Goal: Information Seeking & Learning: Learn about a topic

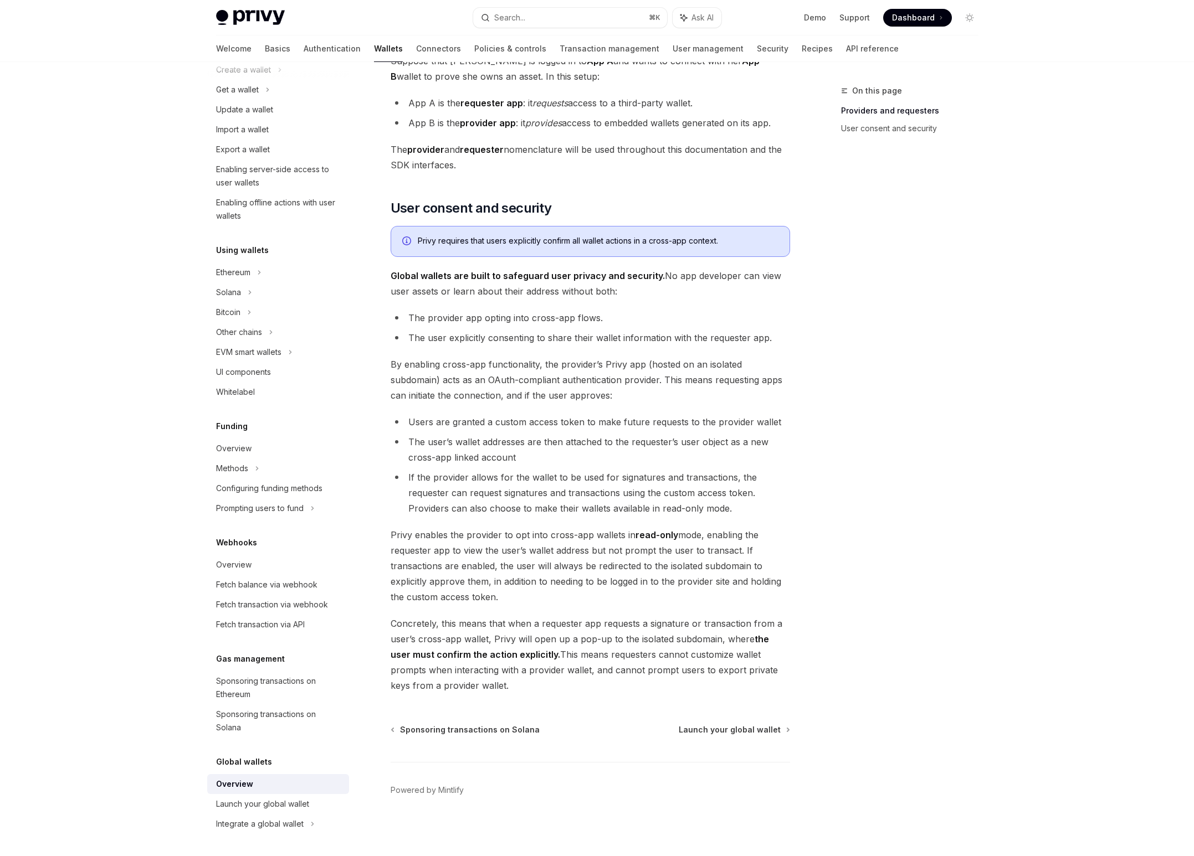
scroll to position [548, 0]
click at [277, 586] on div "Fetch balance via webhook" at bounding box center [266, 584] width 101 height 13
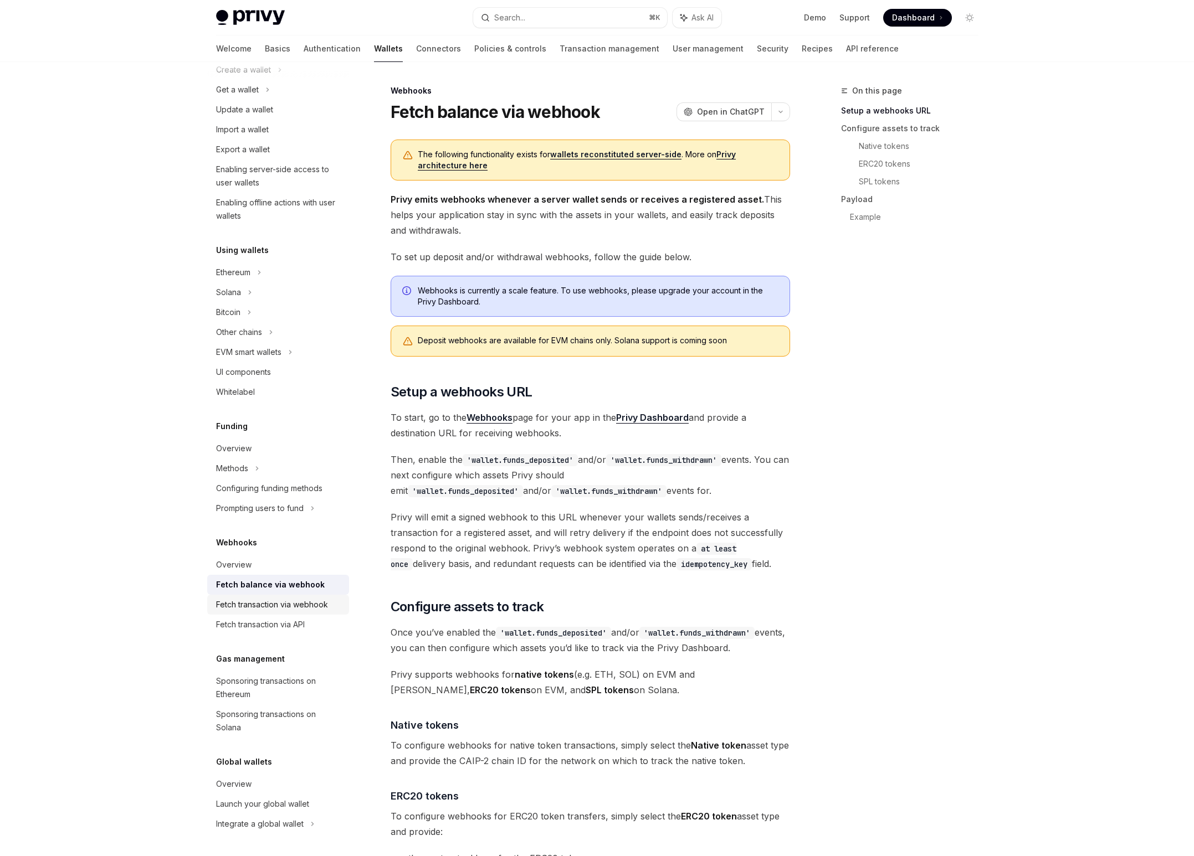
click at [279, 603] on div "Fetch transaction via webhook" at bounding box center [272, 604] width 112 height 13
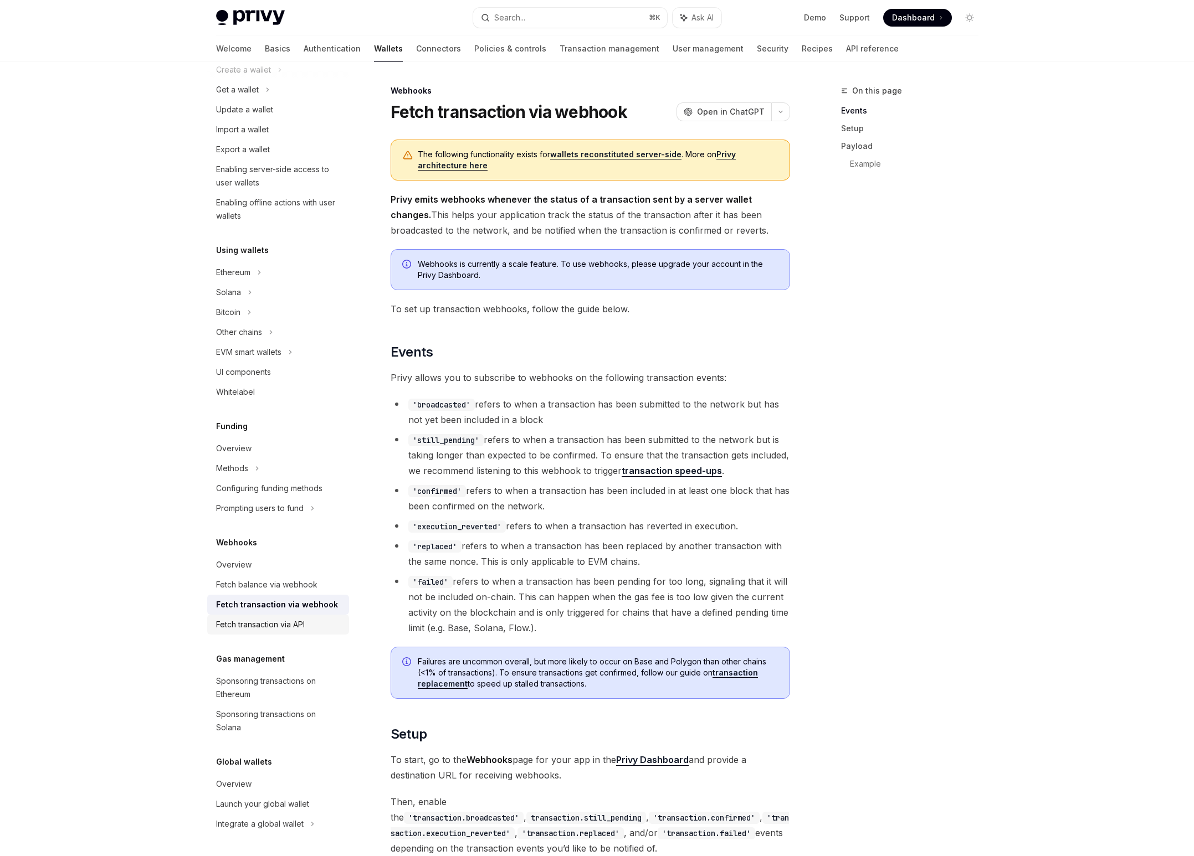
click at [281, 623] on div "Fetch transaction via API" at bounding box center [260, 624] width 89 height 13
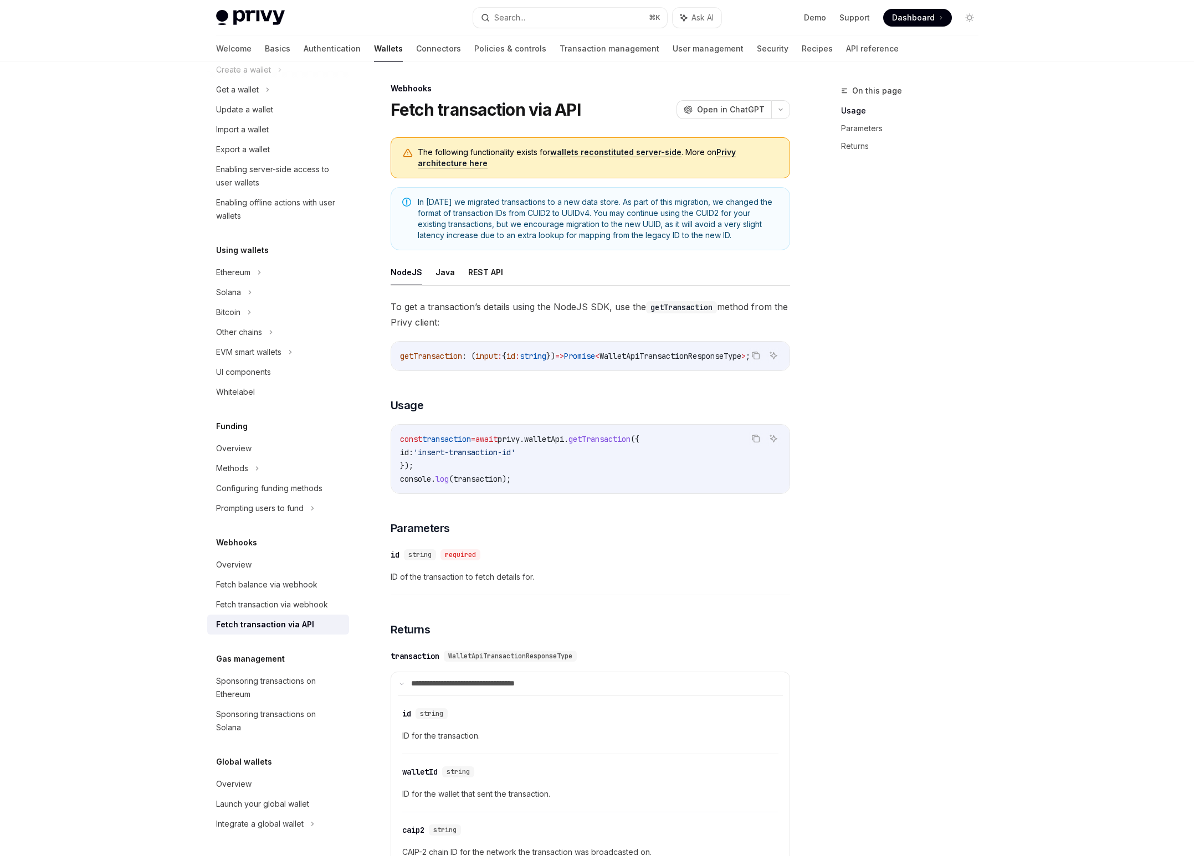
scroll to position [4, 0]
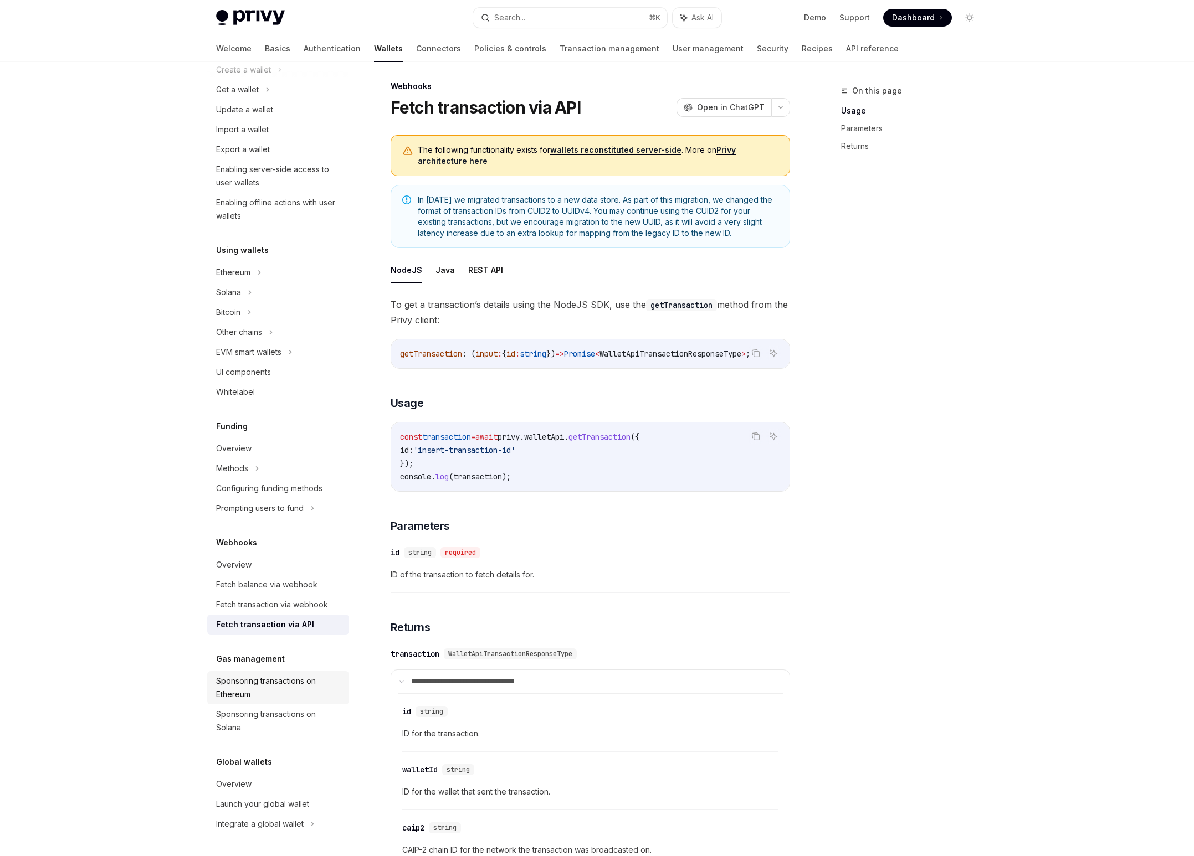
click at [289, 682] on div "Sponsoring transactions on Ethereum" at bounding box center [279, 688] width 126 height 27
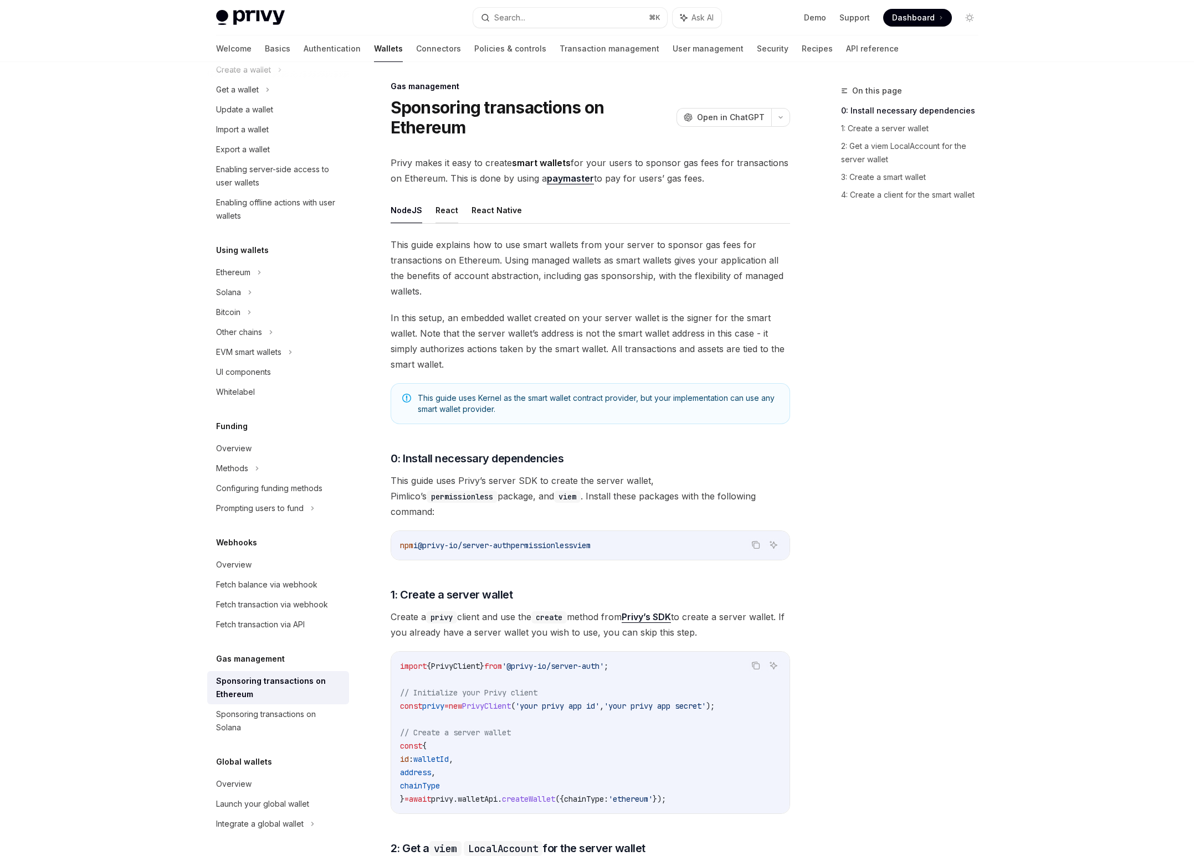
click at [449, 215] on button "React" at bounding box center [446, 210] width 23 height 26
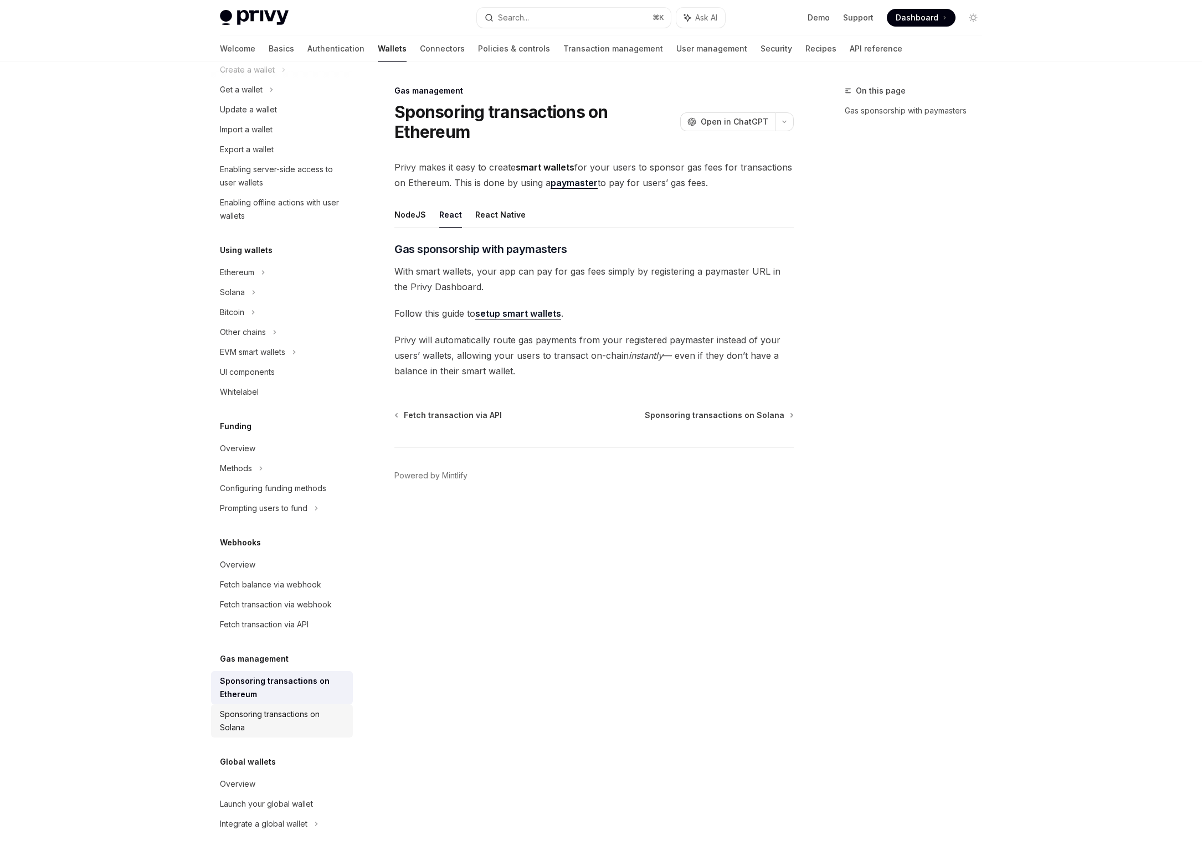
click at [286, 722] on div "Sponsoring transactions on Solana" at bounding box center [283, 721] width 126 height 27
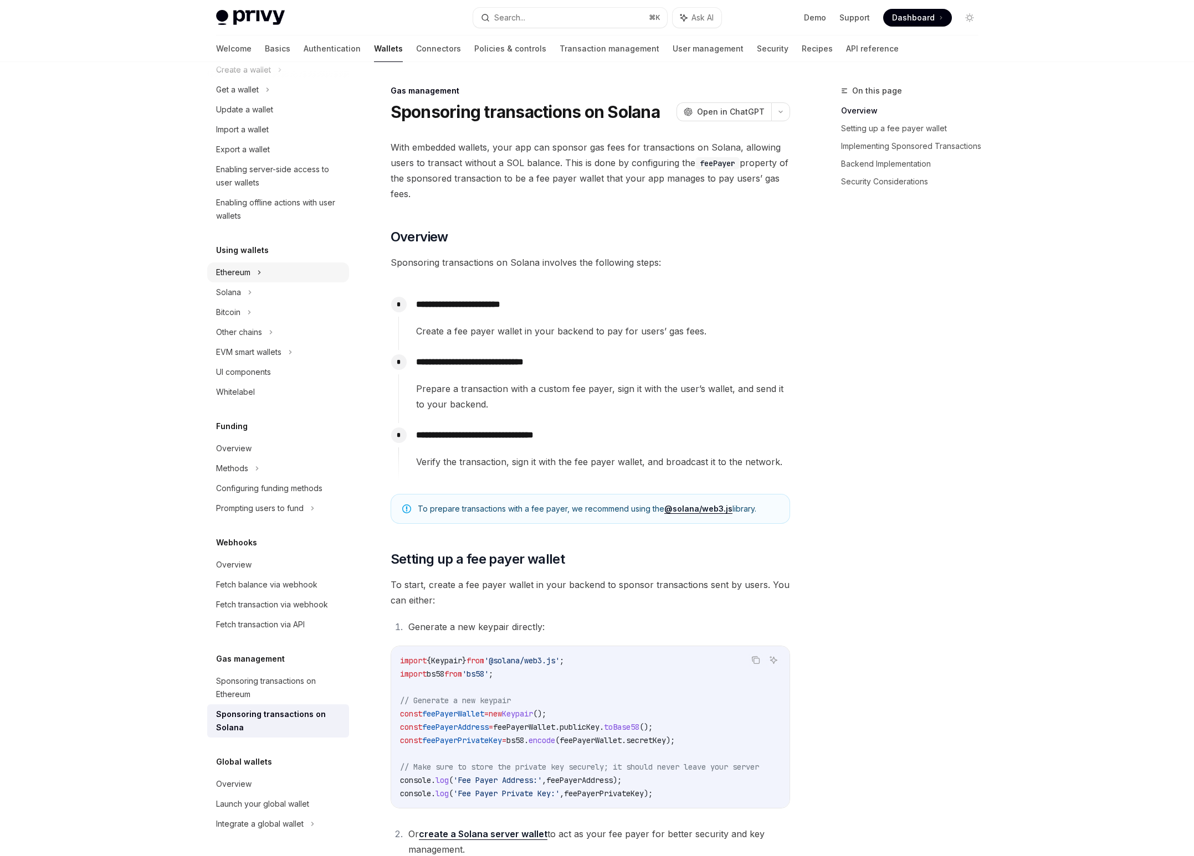
click at [246, 76] on div "Ethereum" at bounding box center [243, 69] width 55 height 13
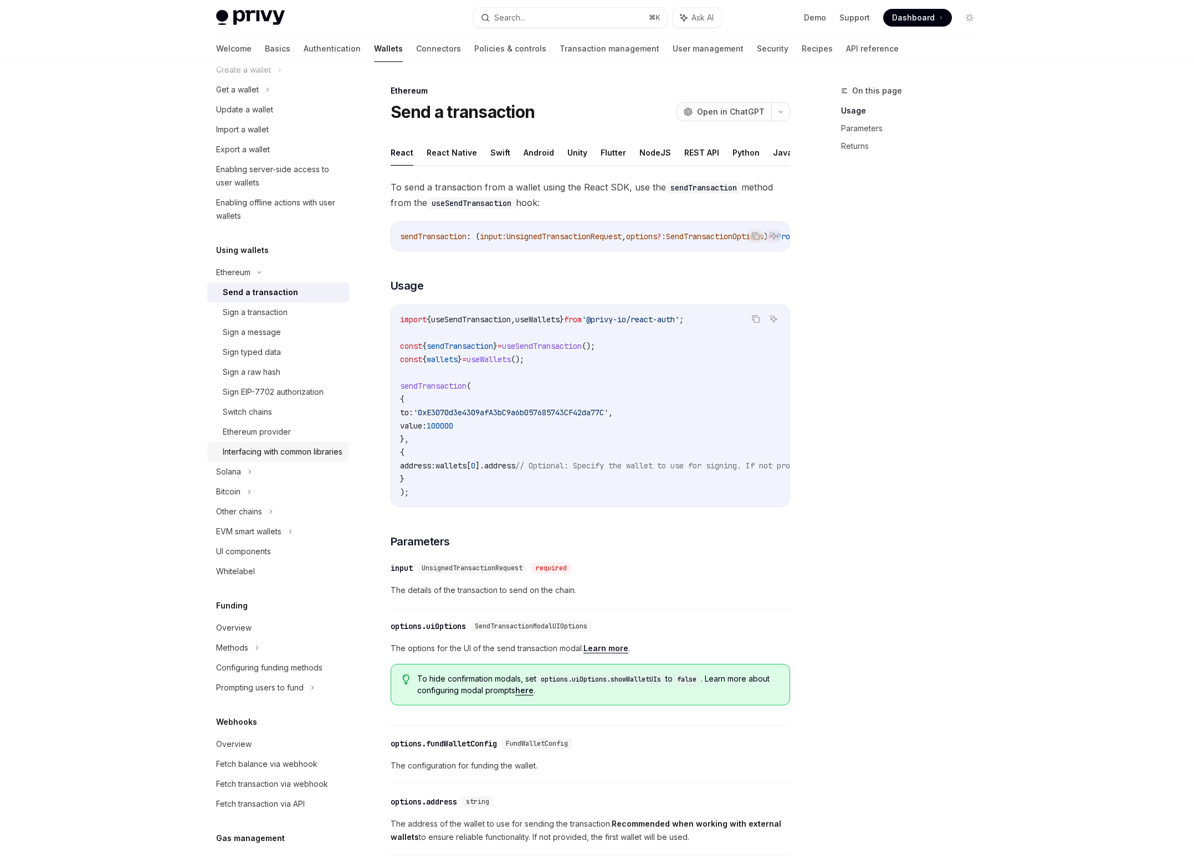
click at [292, 459] on div "Interfacing with common libraries" at bounding box center [283, 451] width 120 height 13
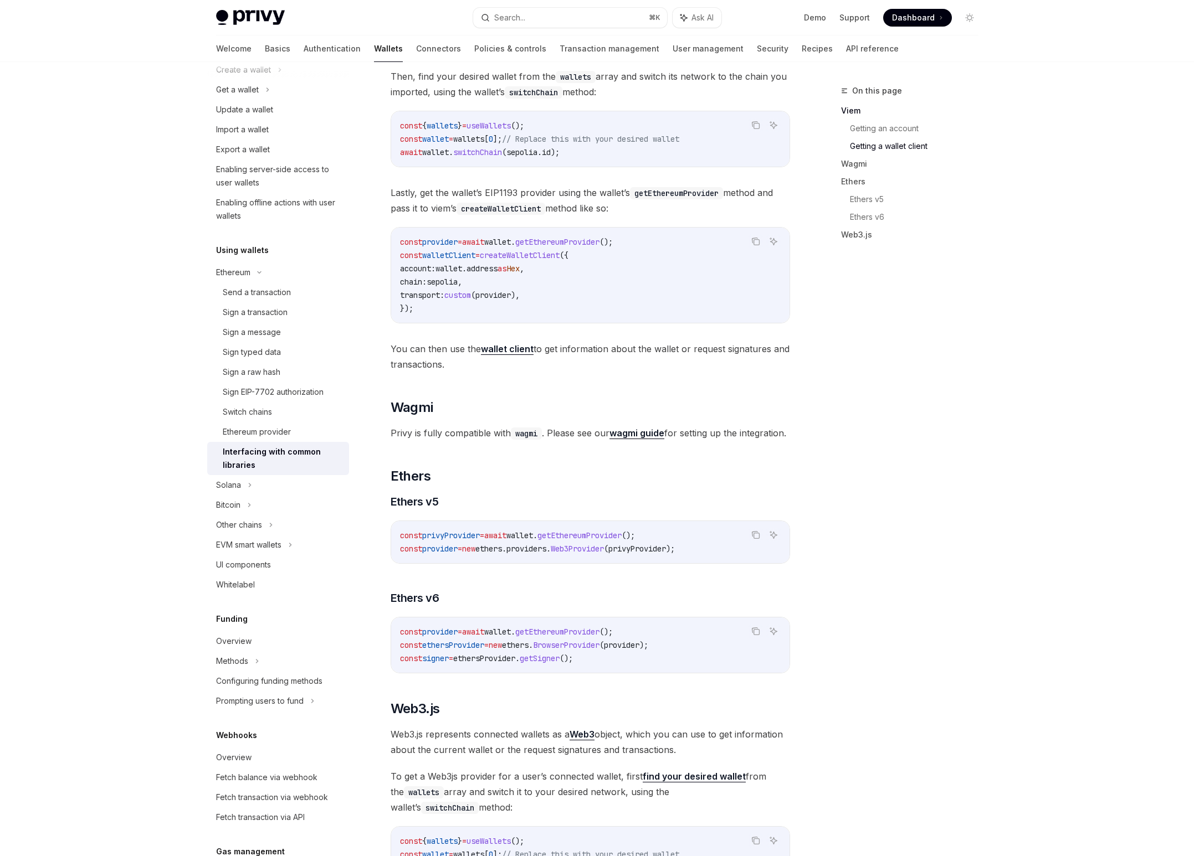
scroll to position [951, 0]
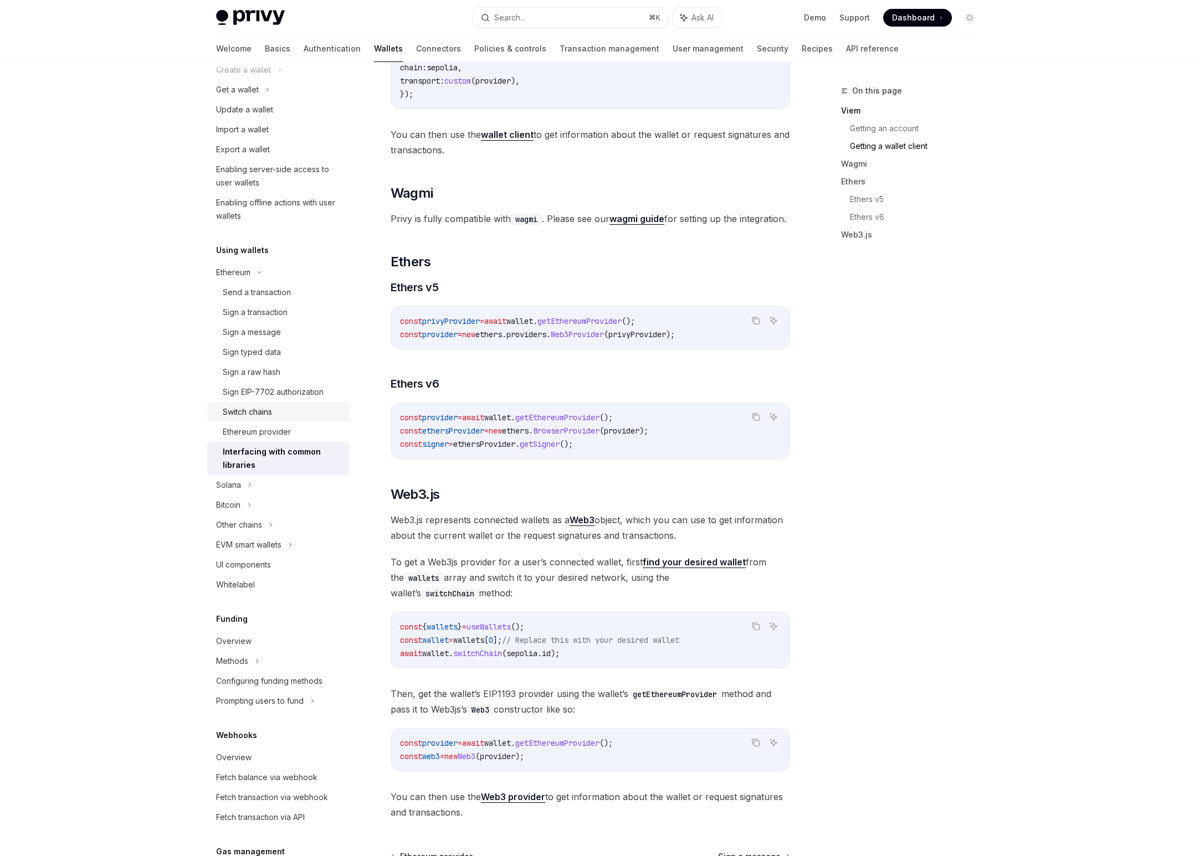
click at [271, 419] on link "Switch chains" at bounding box center [278, 412] width 142 height 20
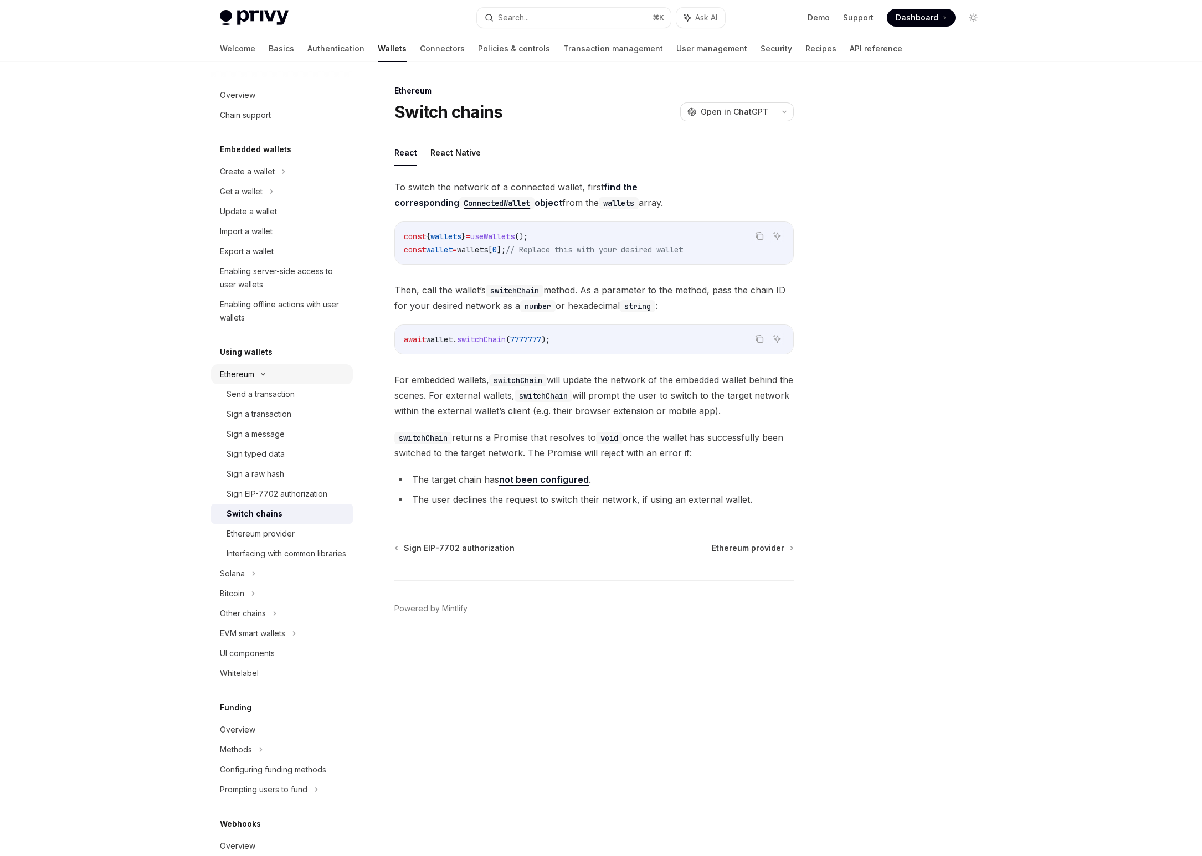
click at [254, 178] on div "Ethereum" at bounding box center [247, 171] width 55 height 13
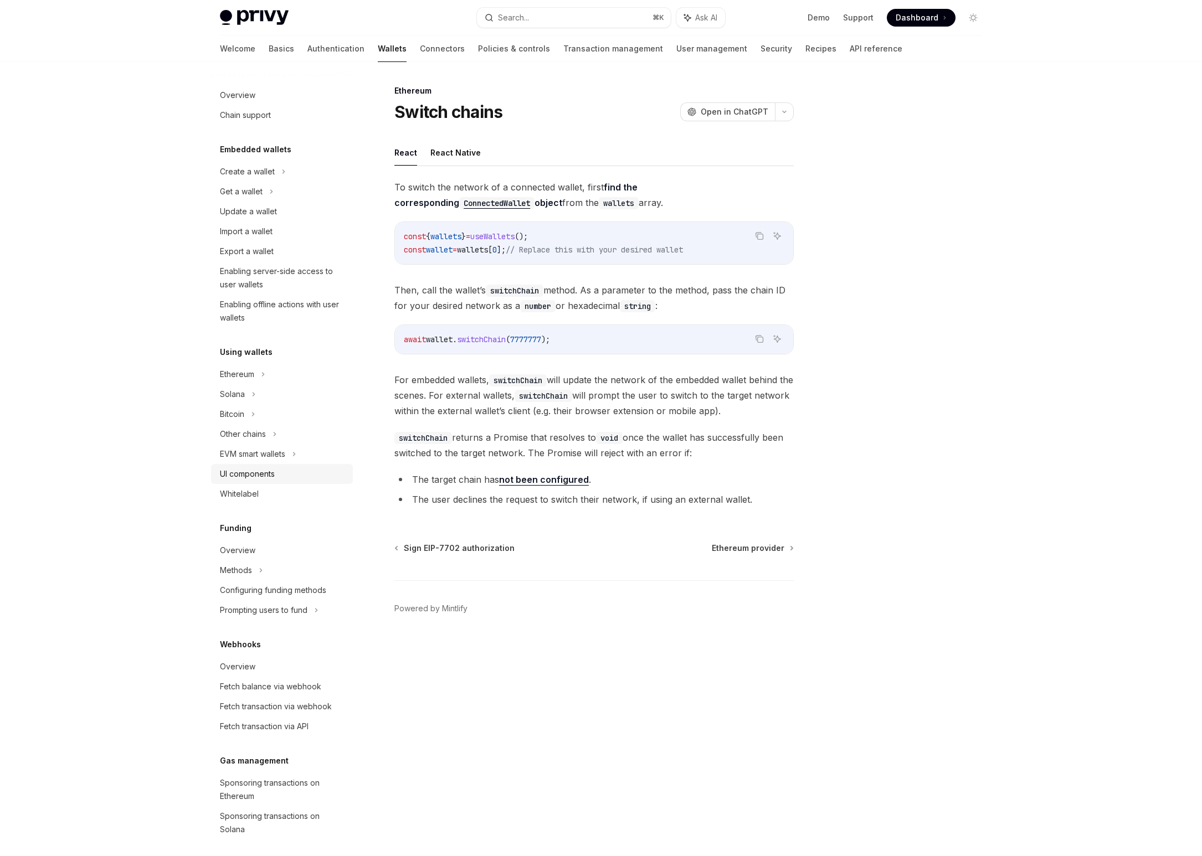
click at [273, 477] on div "UI components" at bounding box center [247, 474] width 55 height 13
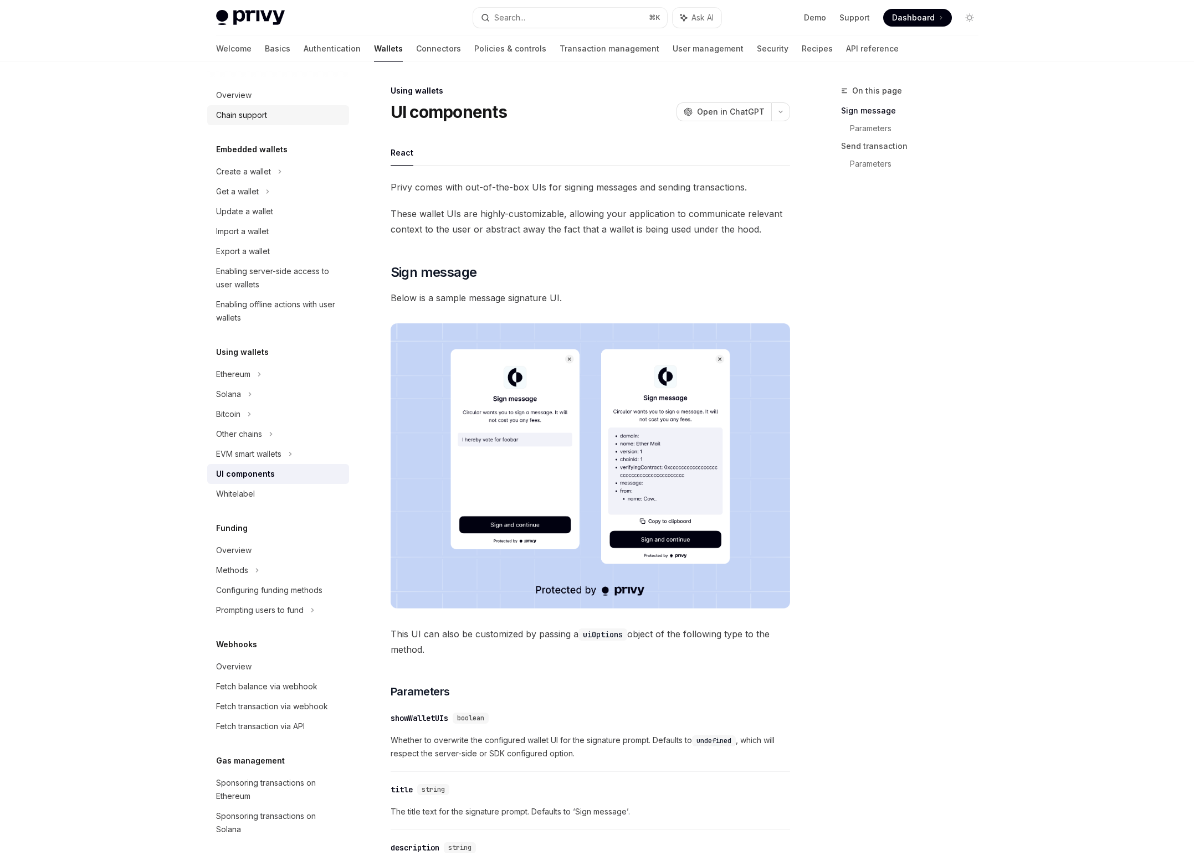
click at [280, 115] on div "Chain support" at bounding box center [279, 115] width 126 height 13
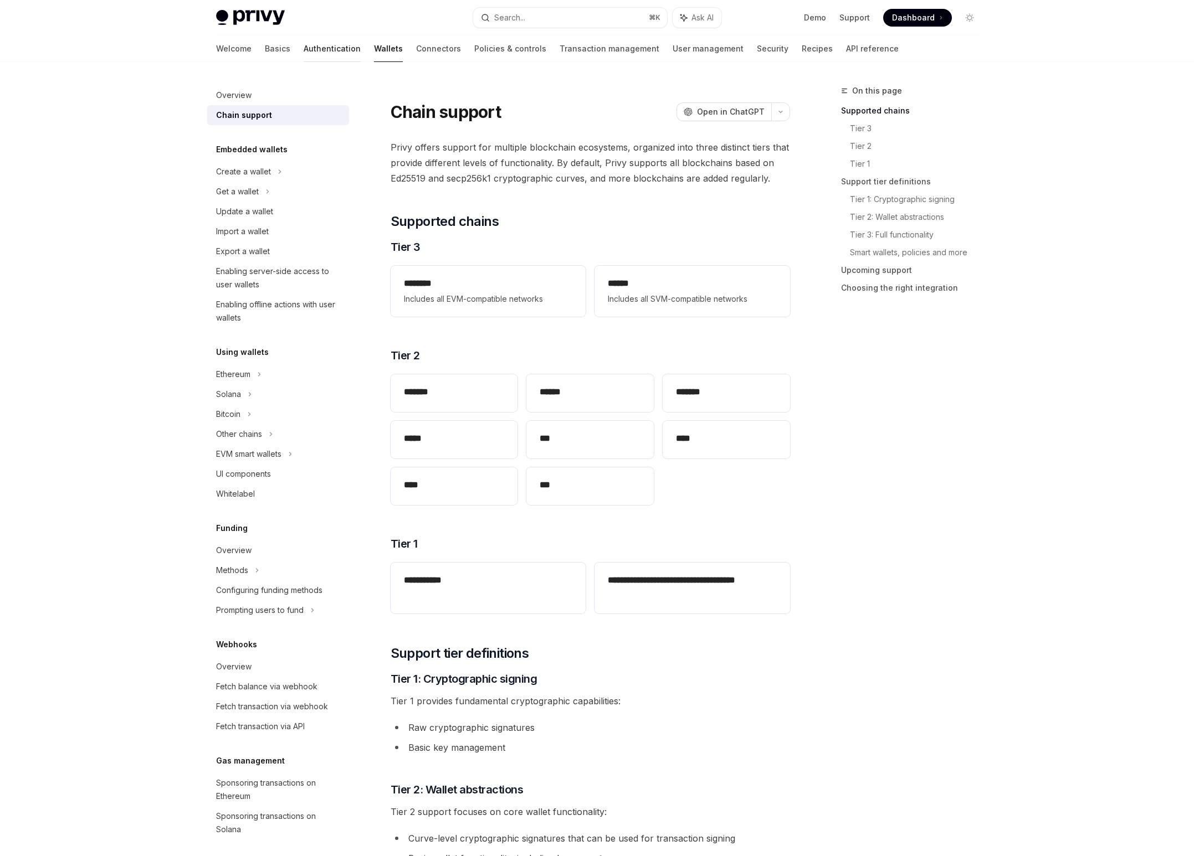
click at [304, 53] on link "Authentication" at bounding box center [332, 48] width 57 height 27
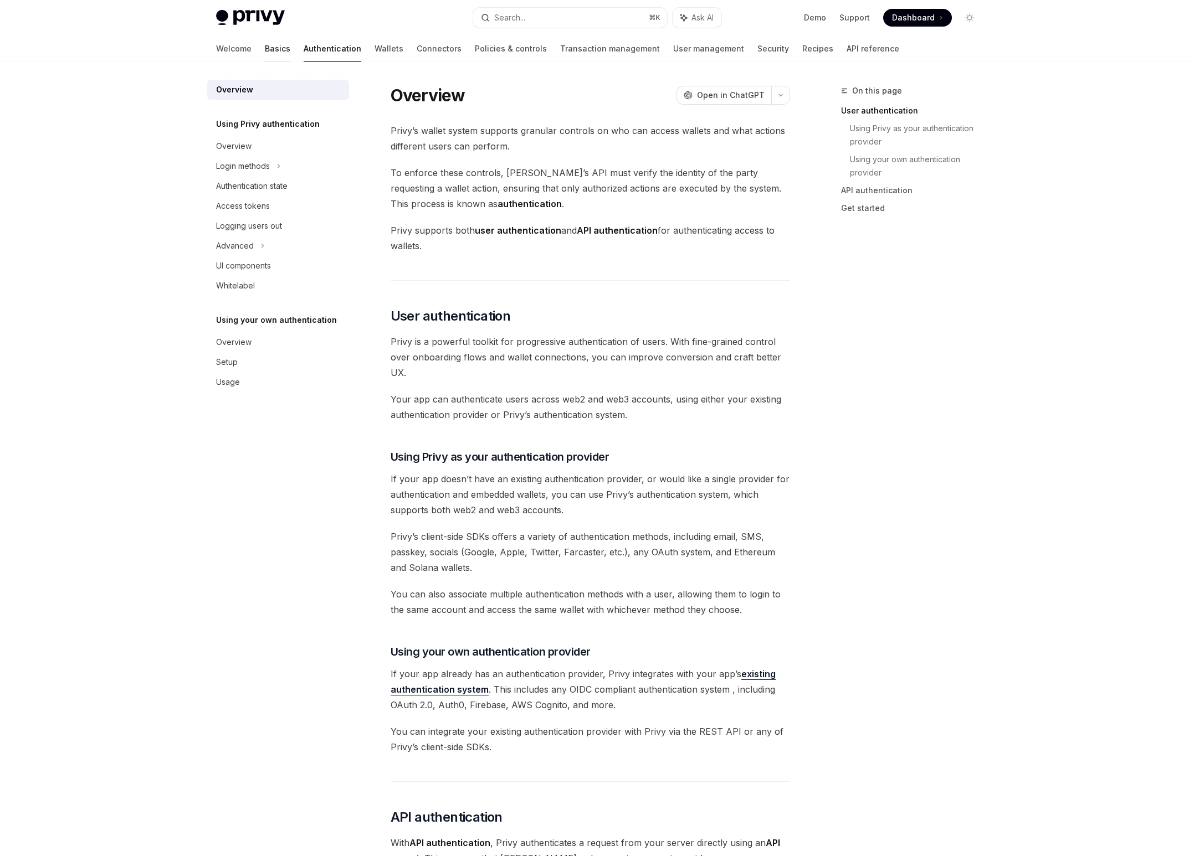
click at [265, 47] on link "Basics" at bounding box center [277, 48] width 25 height 27
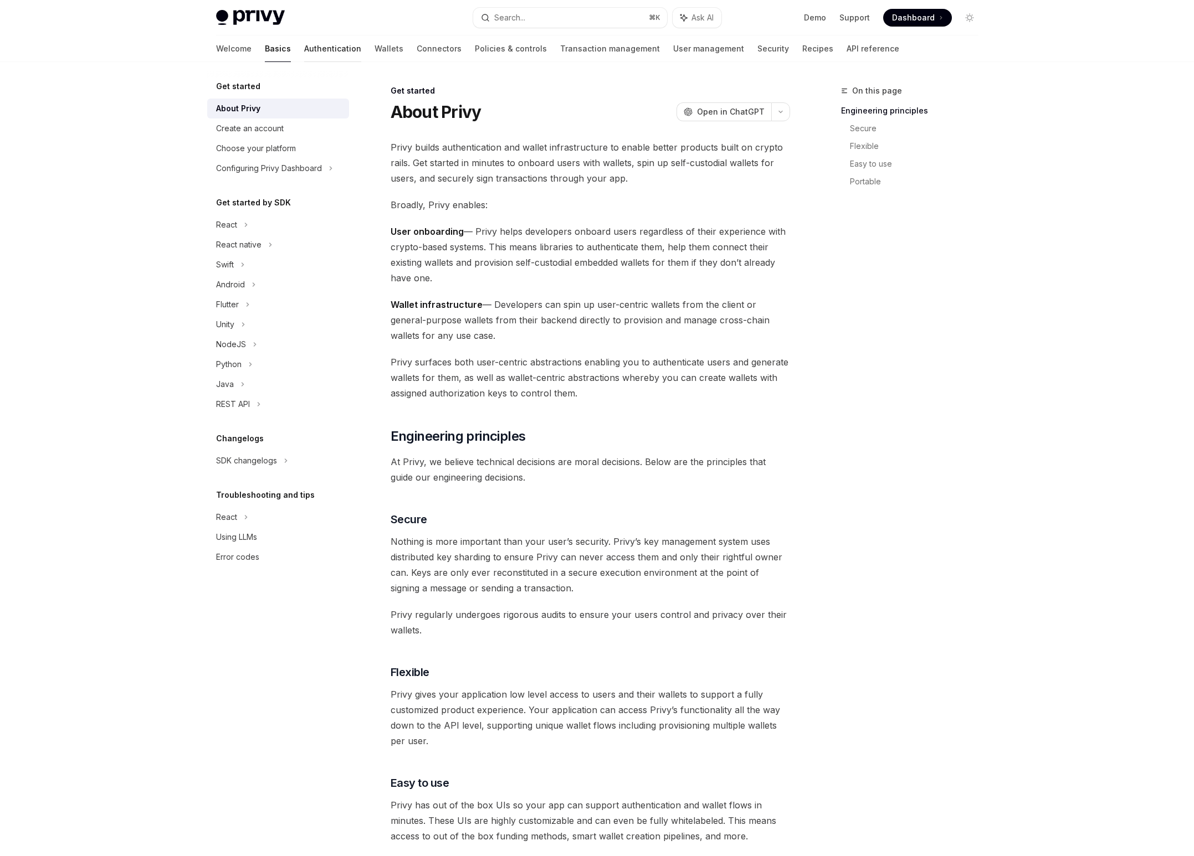
click at [304, 49] on link "Authentication" at bounding box center [332, 48] width 57 height 27
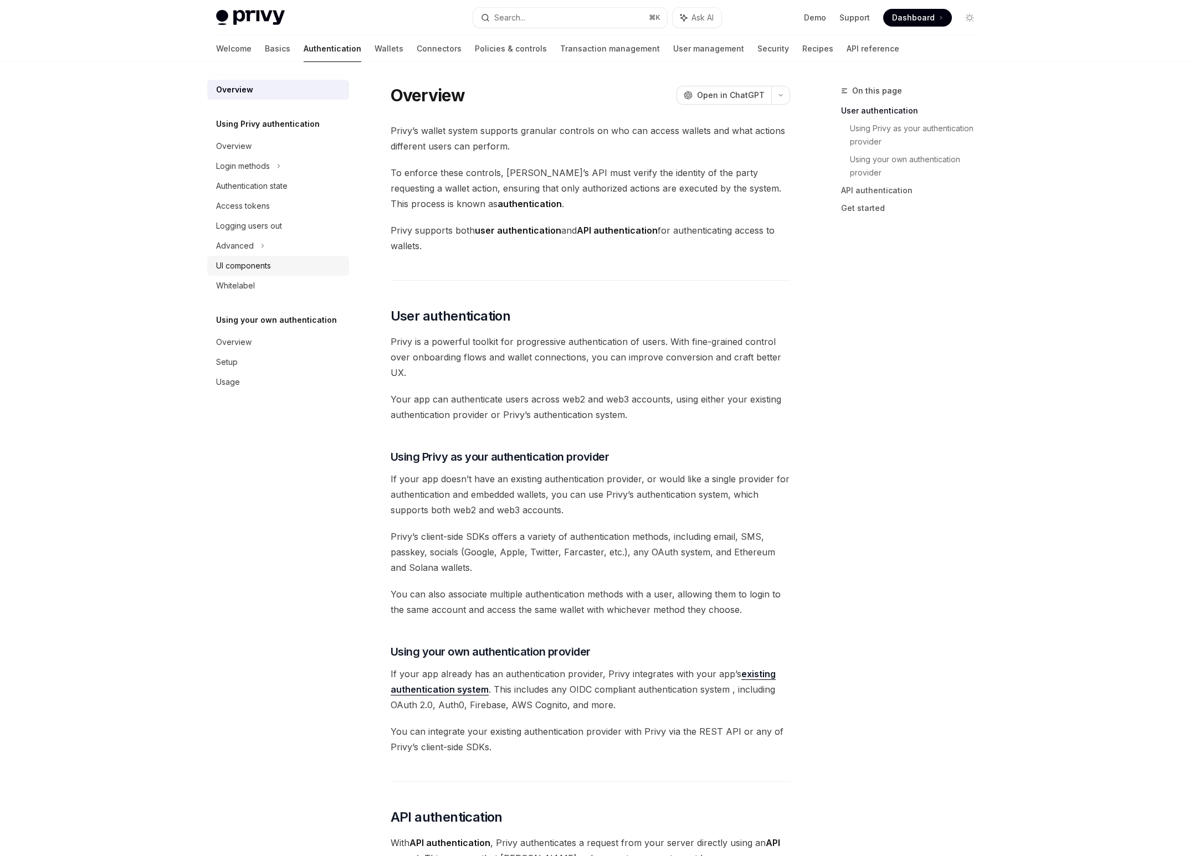
click at [282, 266] on div "UI components" at bounding box center [279, 265] width 126 height 13
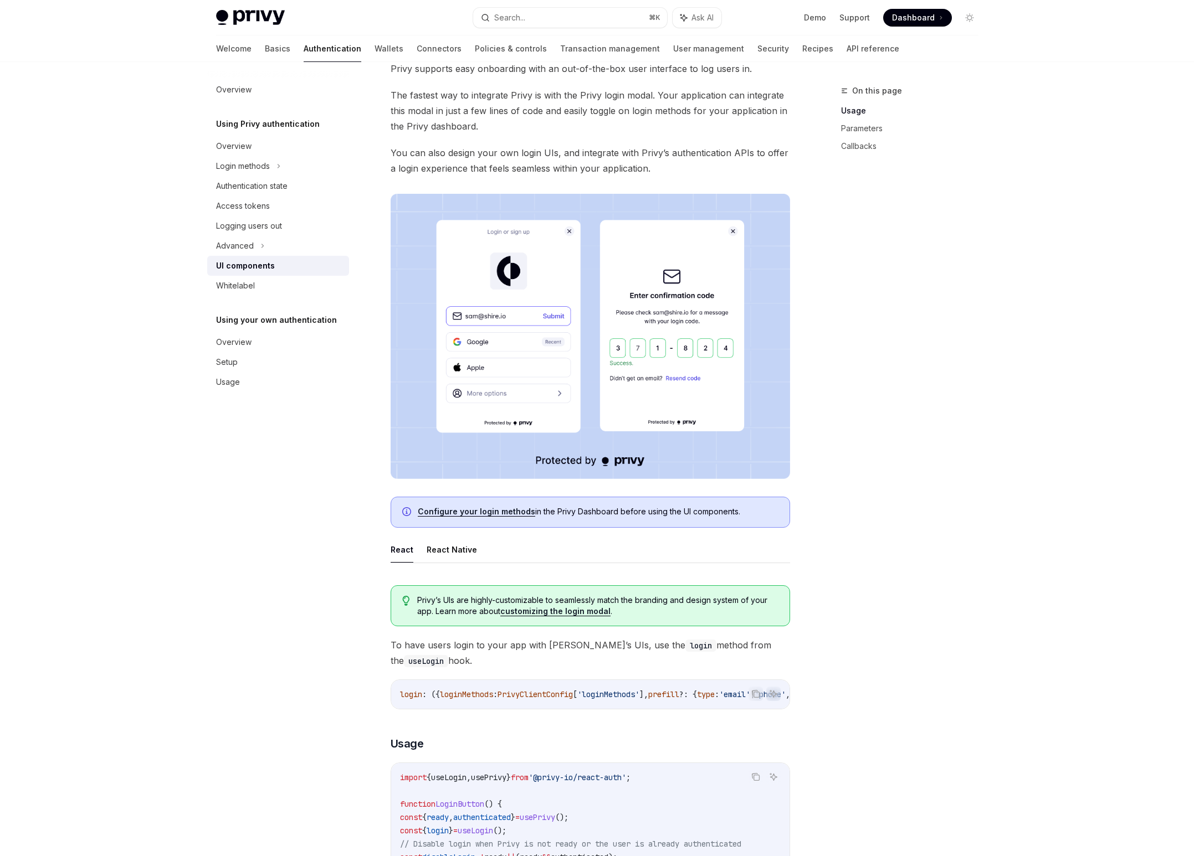
scroll to position [87, 0]
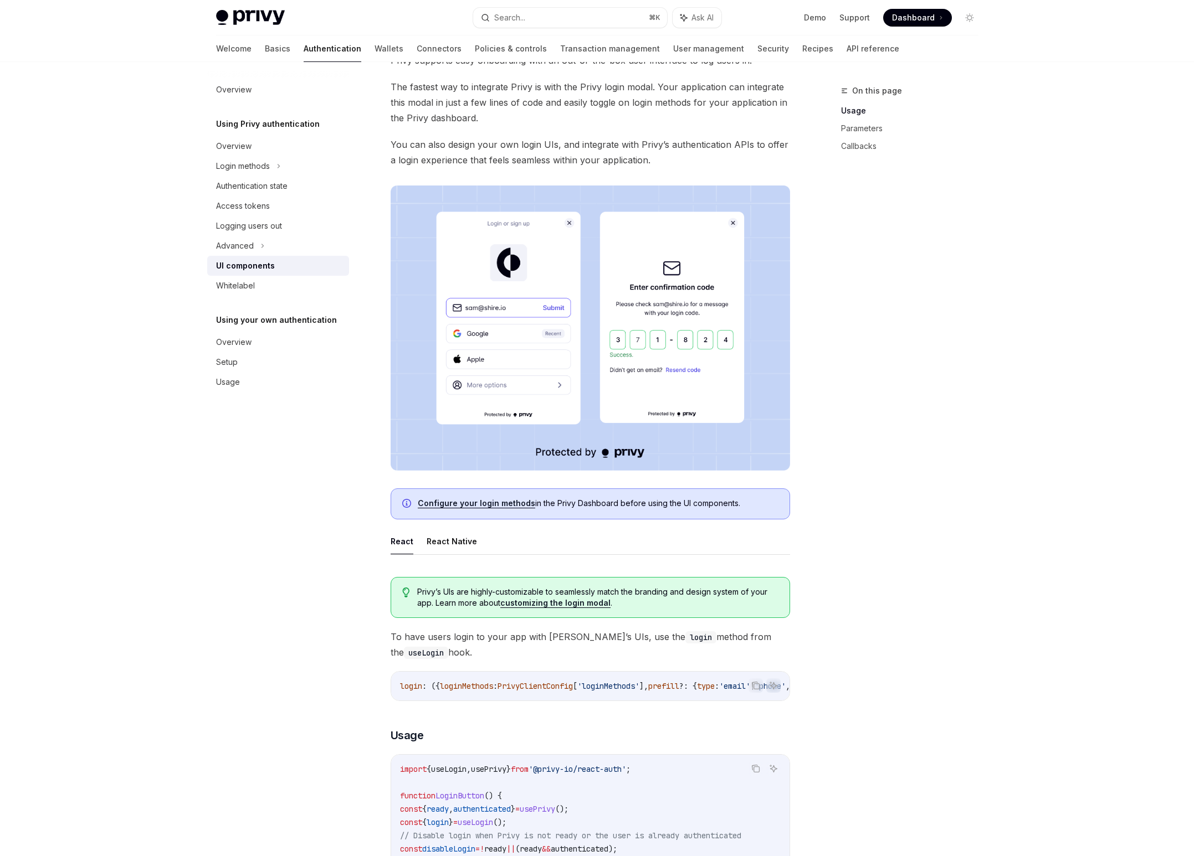
click at [539, 603] on link "customizing the login modal" at bounding box center [555, 603] width 110 height 10
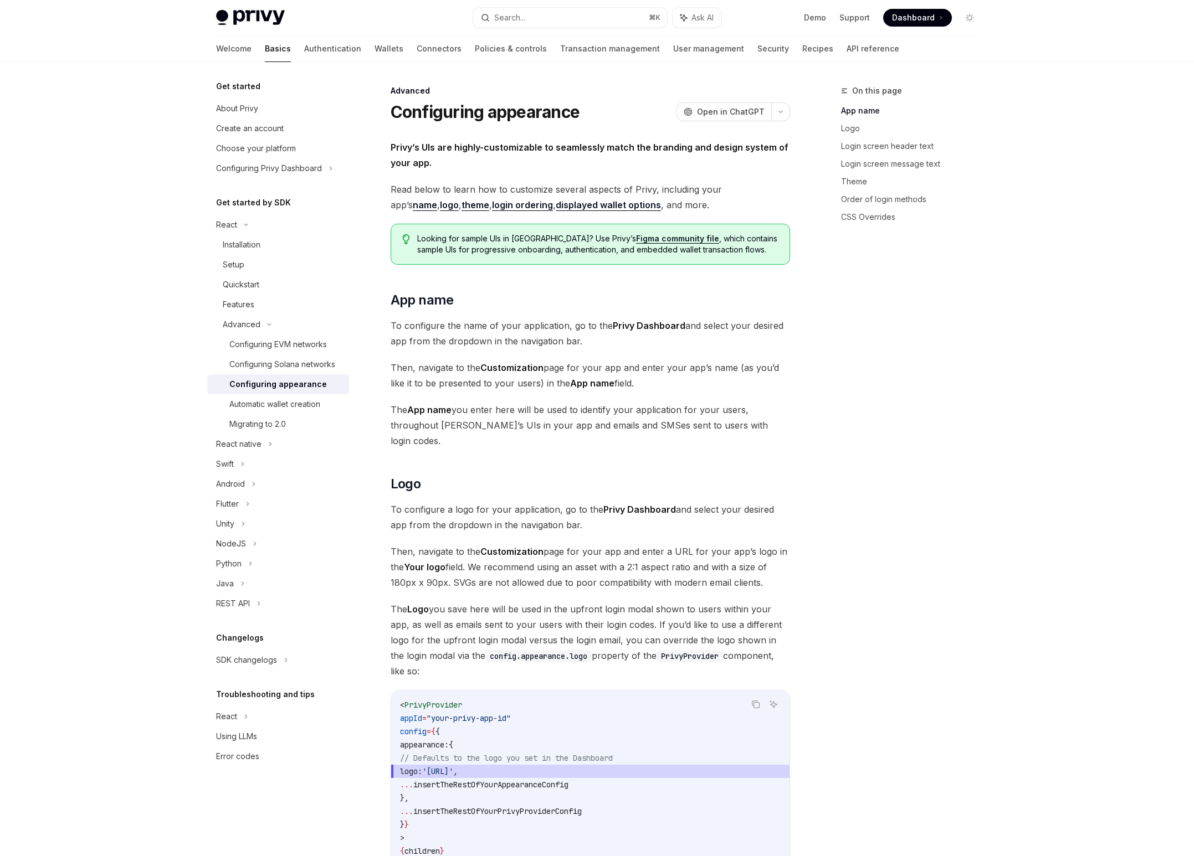
type textarea "*"
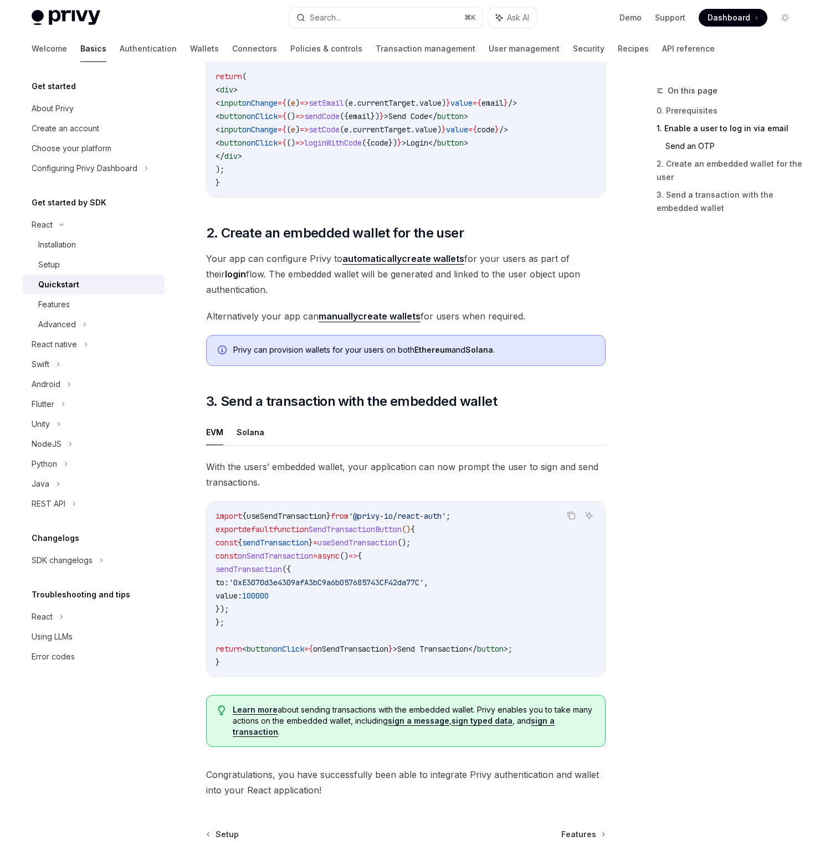
scroll to position [652, 0]
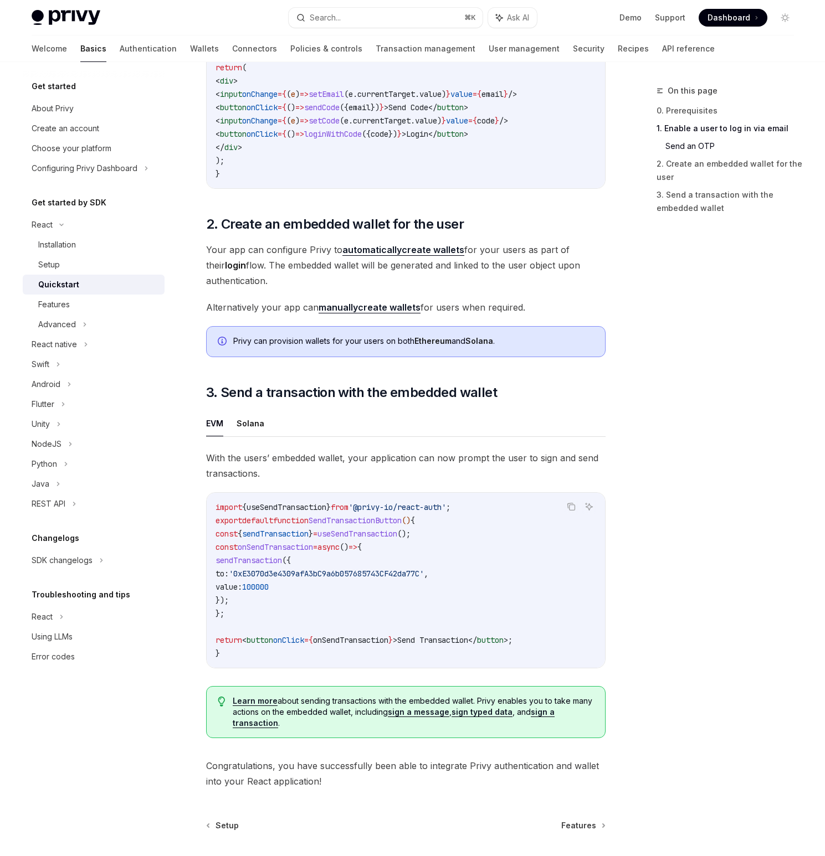
click at [399, 254] on link "automatically create wallets" at bounding box center [403, 250] width 122 height 12
type textarea "*"
